Goal: Book appointment/travel/reservation

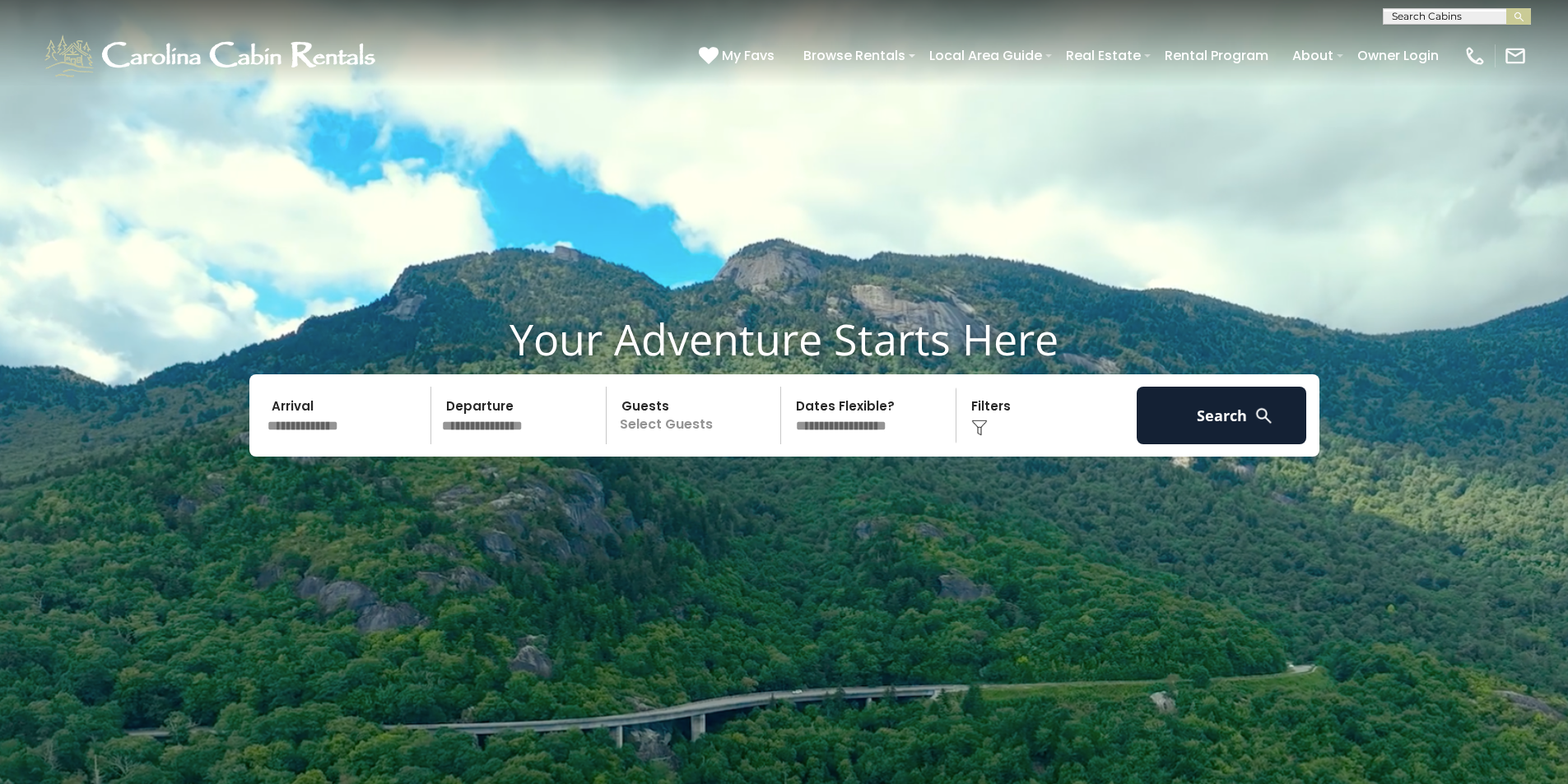
click at [343, 438] on input "text" at bounding box center [346, 416] width 170 height 58
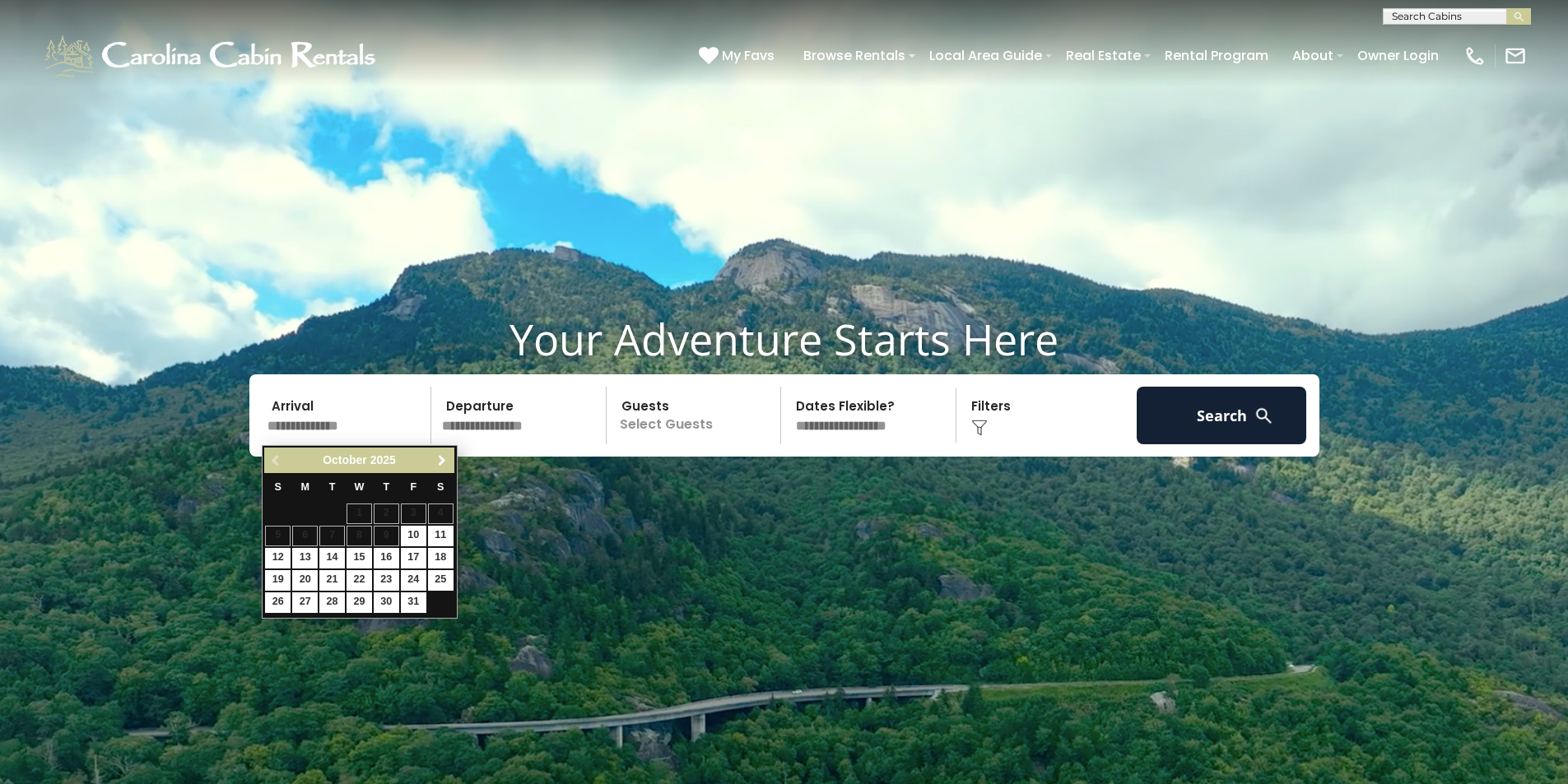
click at [442, 462] on span "Next" at bounding box center [442, 460] width 13 height 13
click at [431, 576] on link "22" at bounding box center [440, 580] width 25 height 20
type input "********"
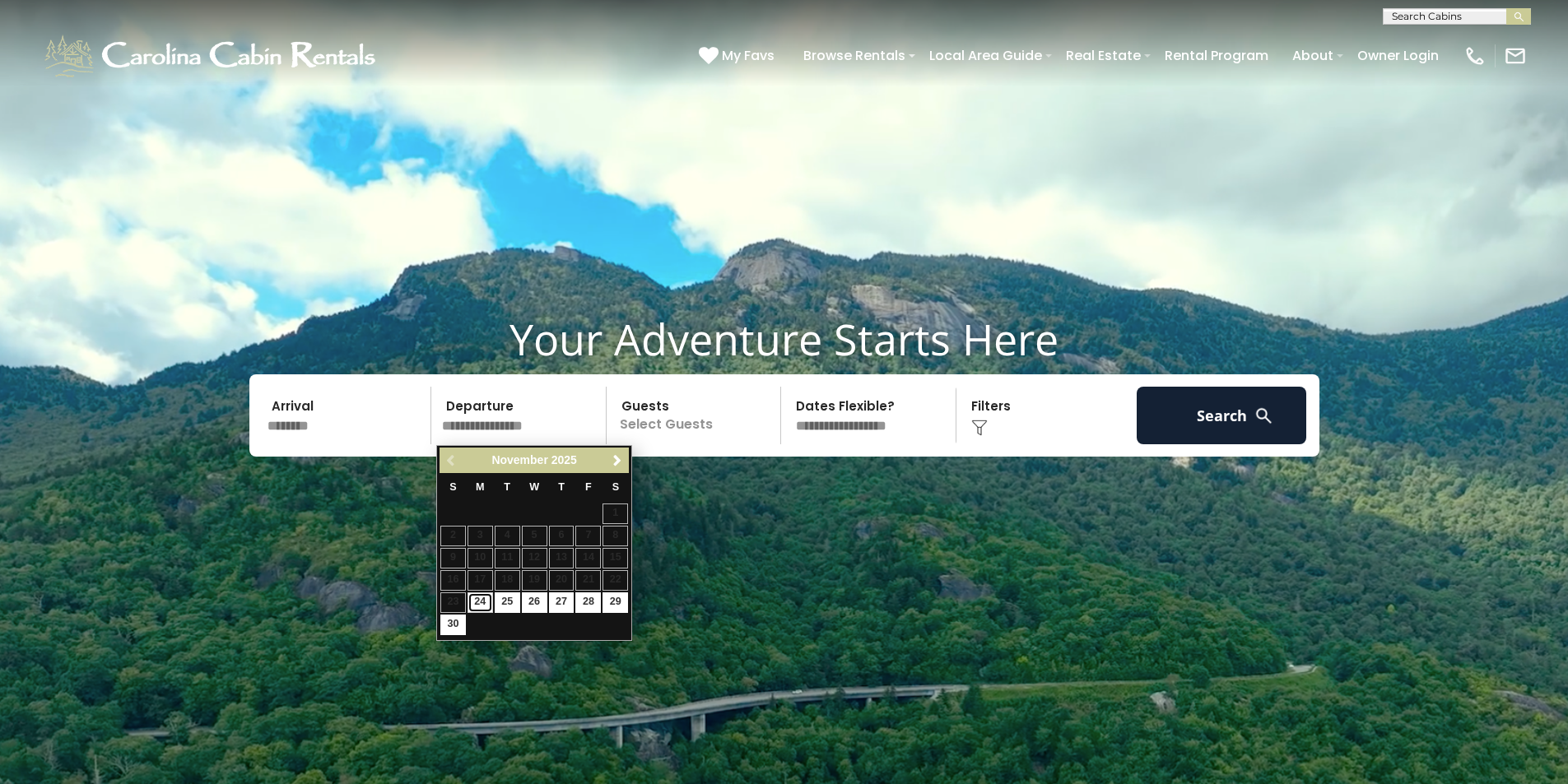
click at [482, 597] on link "24" at bounding box center [479, 603] width 25 height 20
type input "********"
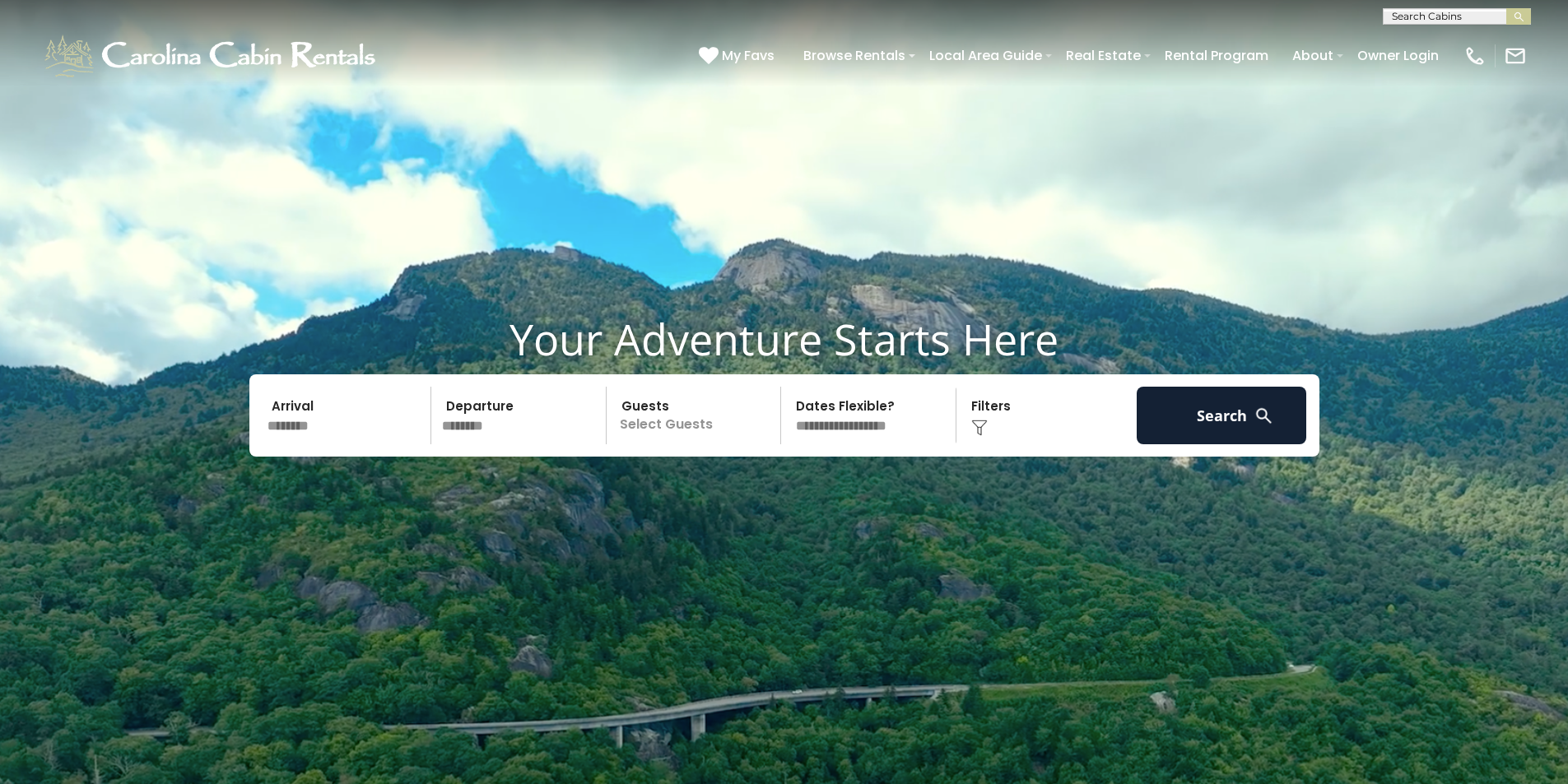
click at [705, 425] on p "Select Guests" at bounding box center [696, 416] width 169 height 58
click at [775, 485] on span "+" at bounding box center [775, 483] width 7 height 17
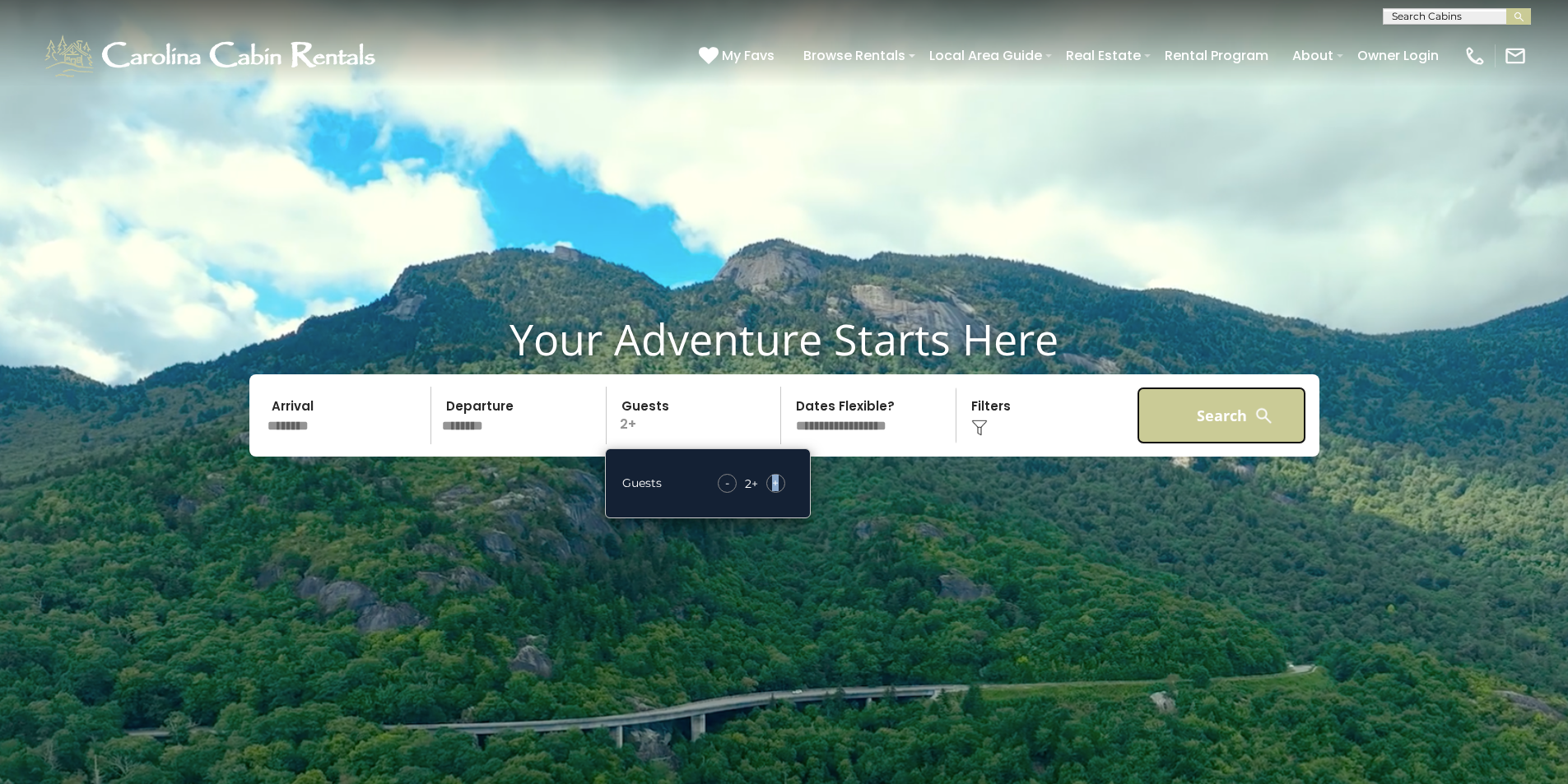
click at [1224, 412] on button "Search" at bounding box center [1221, 416] width 170 height 58
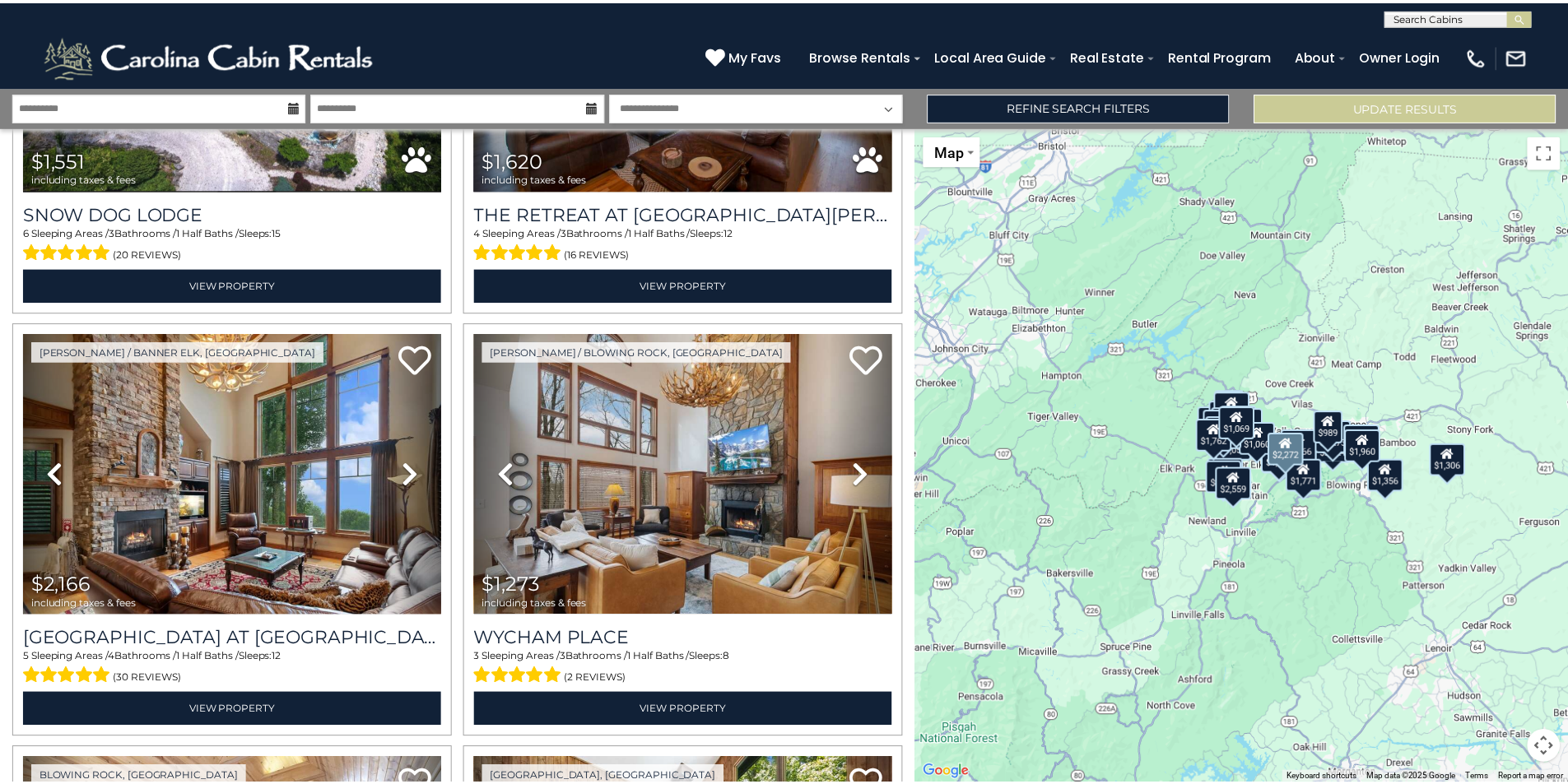
scroll to position [3620, 0]
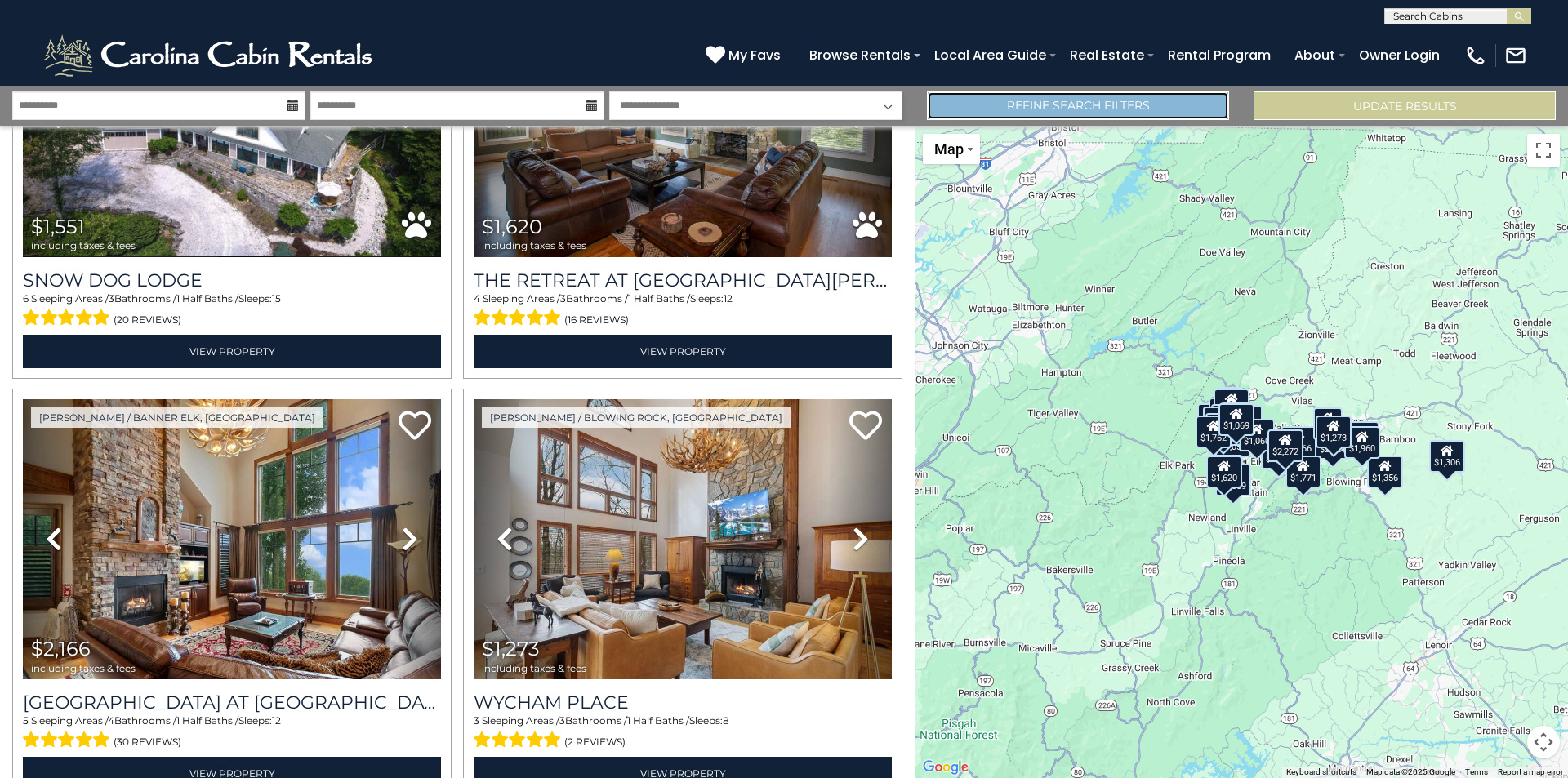
click at [1025, 105] on link "Refine Search Filters" at bounding box center [1078, 105] width 302 height 29
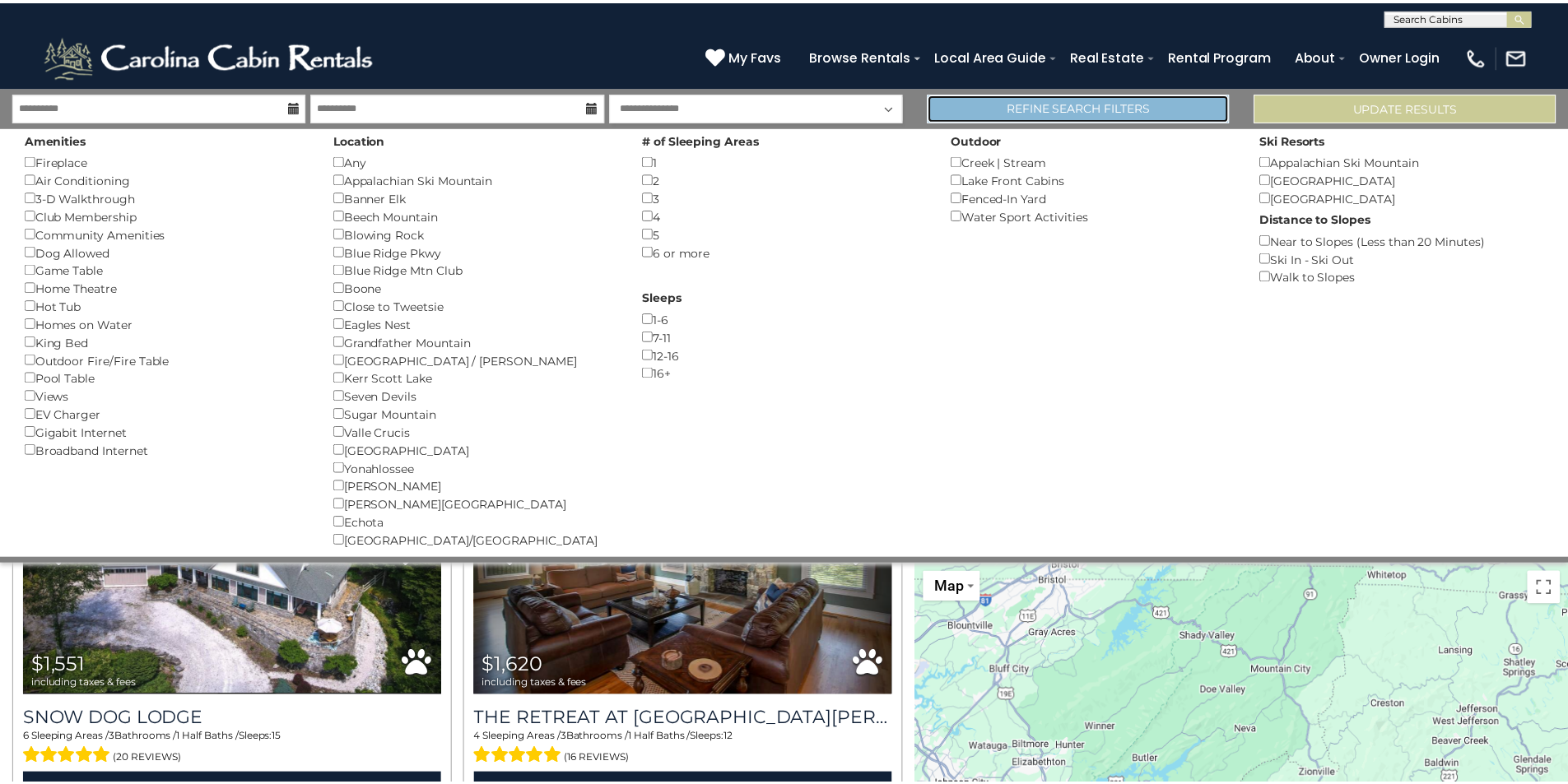
scroll to position [3599, 0]
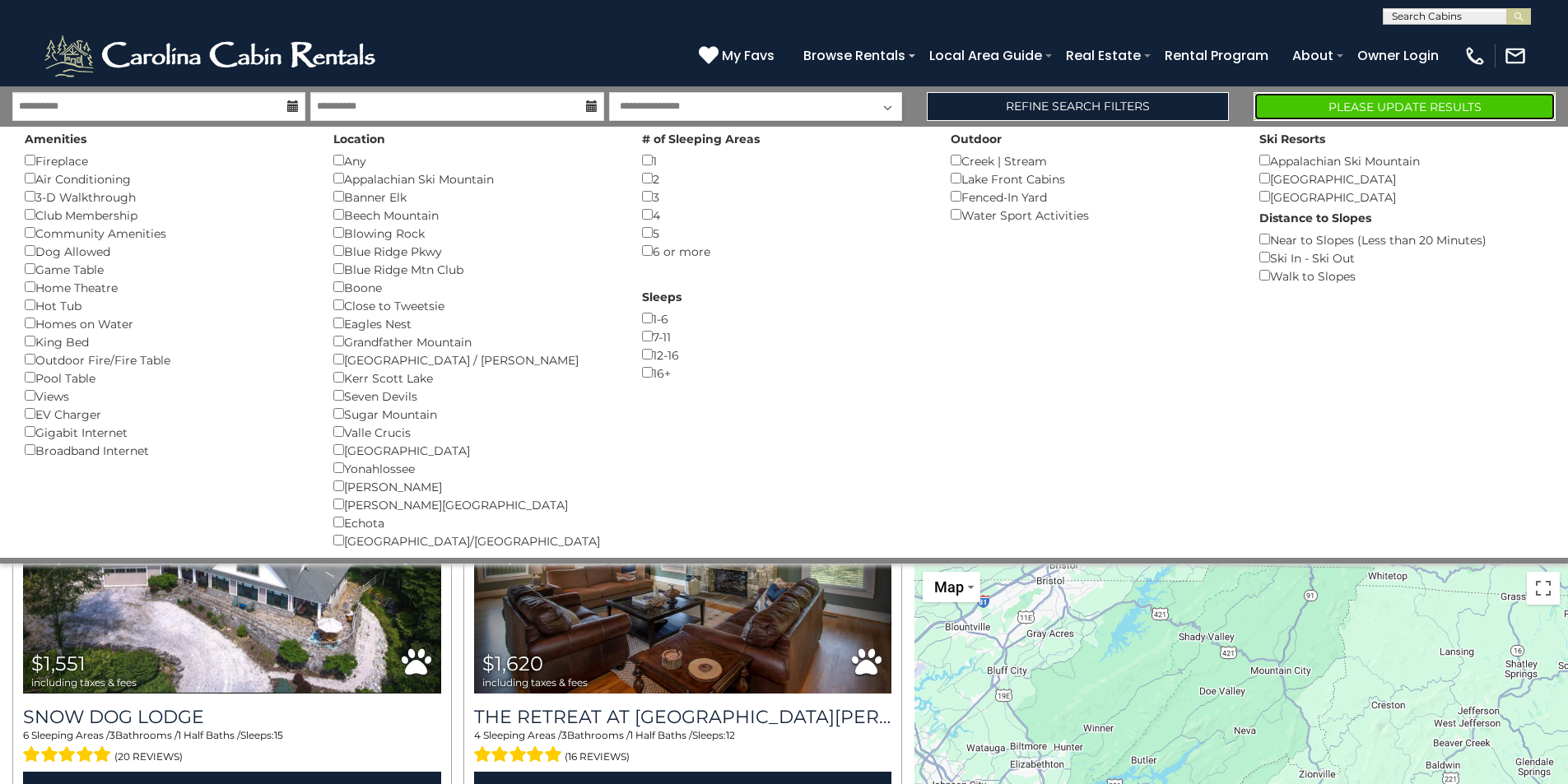
click at [1272, 116] on button "Please Update Results" at bounding box center [1404, 106] width 302 height 29
